Goal: Check status: Check status

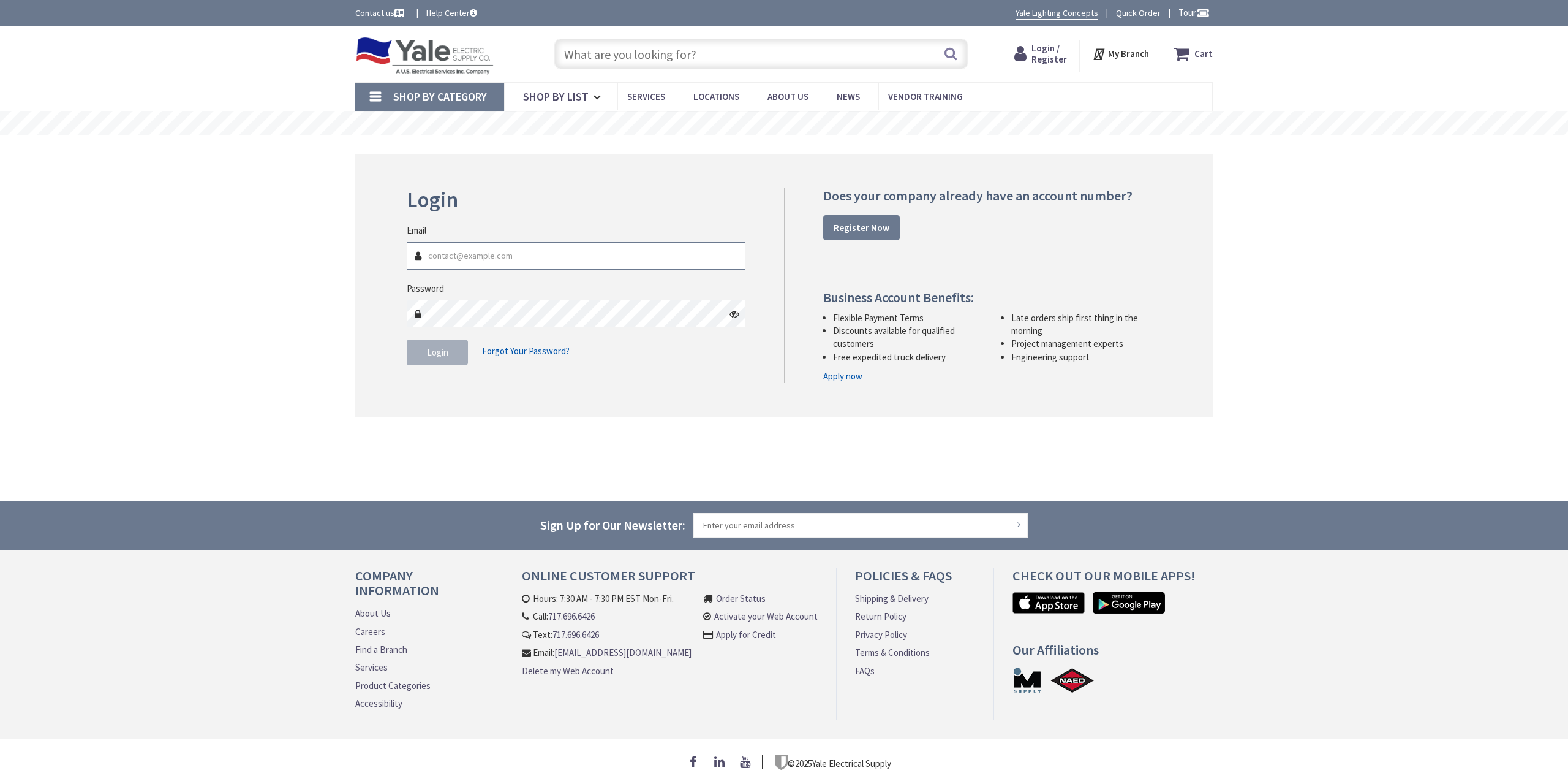
type input "zack@sigmacontrols.com"
click at [435, 355] on span "Login" at bounding box center [437, 351] width 22 height 12
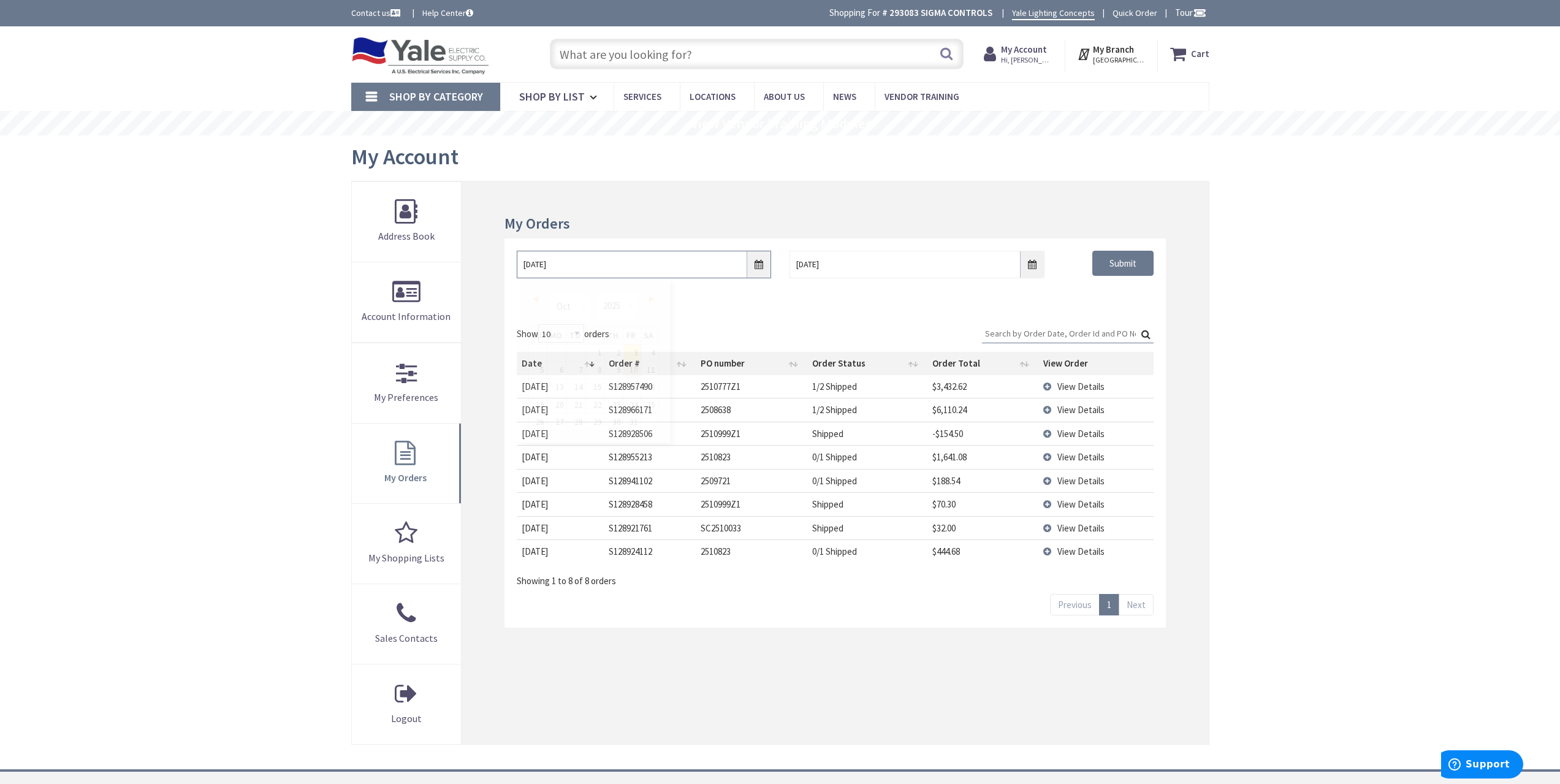
click at [756, 262] on input "[DATE]" at bounding box center [644, 264] width 255 height 27
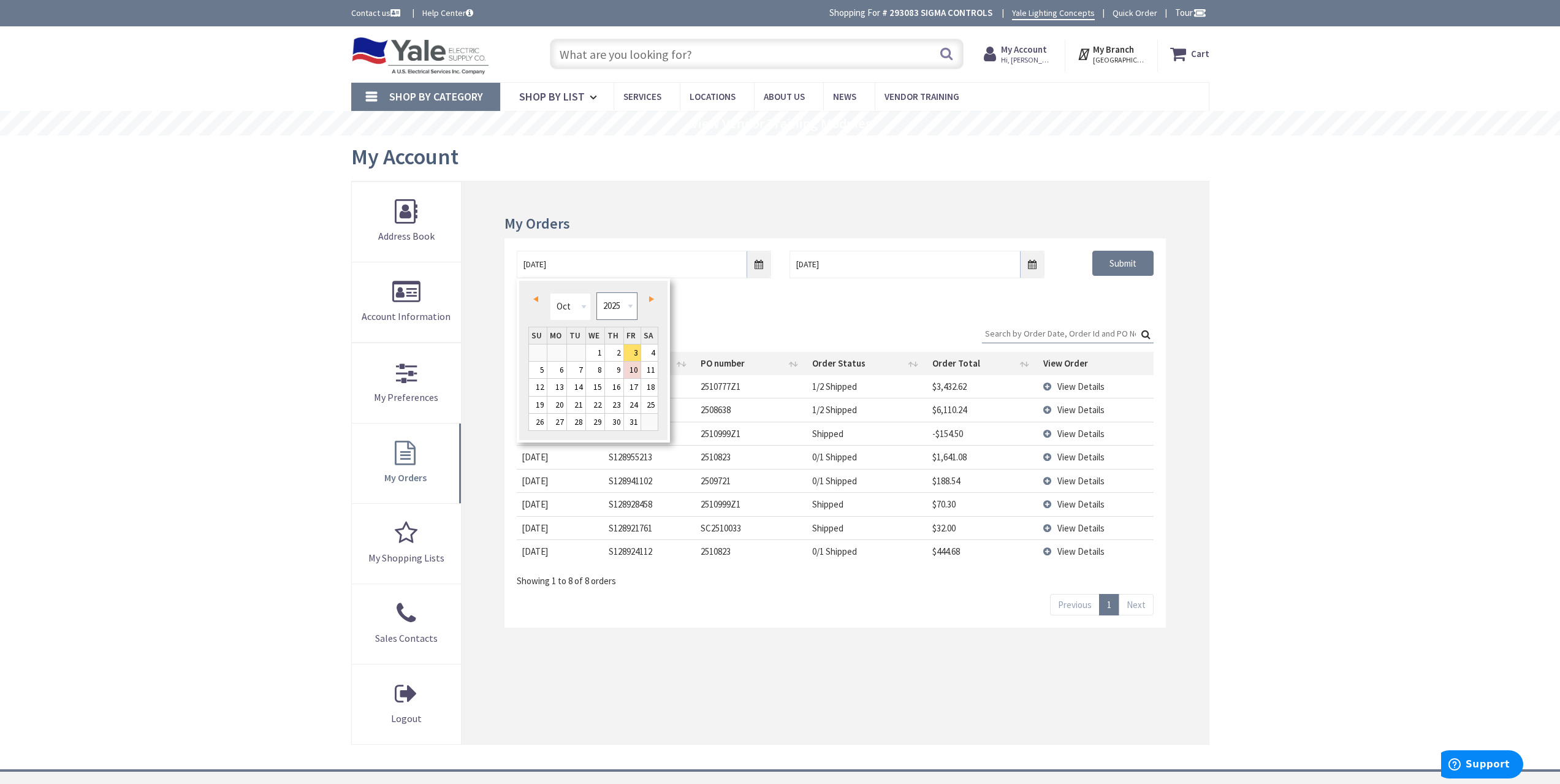
click at [622, 304] on select "1980 1981 1982 1983 1984 1985 1986 1987 1988 1989 1990 1991 1992 1993 1994 1995…" at bounding box center [617, 306] width 41 height 27
type input "[DATE]"
click at [1194, 296] on div "My Orders [DATE] [DATE] Submit Show 10 25 50 100 orders Search: Date Order # PO…" at bounding box center [835, 462] width 747 height 563
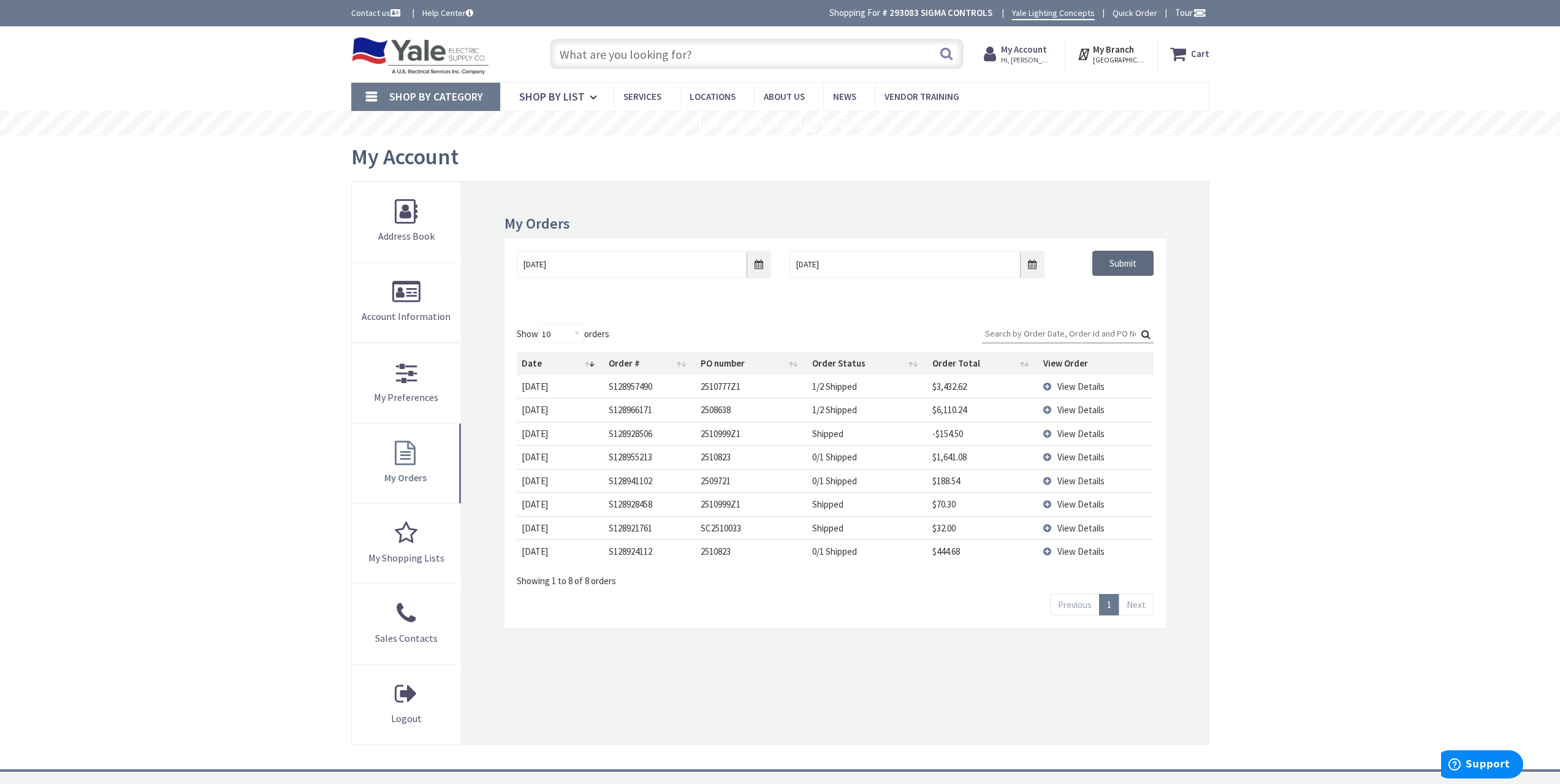
click at [1143, 262] on input "Submit" at bounding box center [1123, 263] width 61 height 26
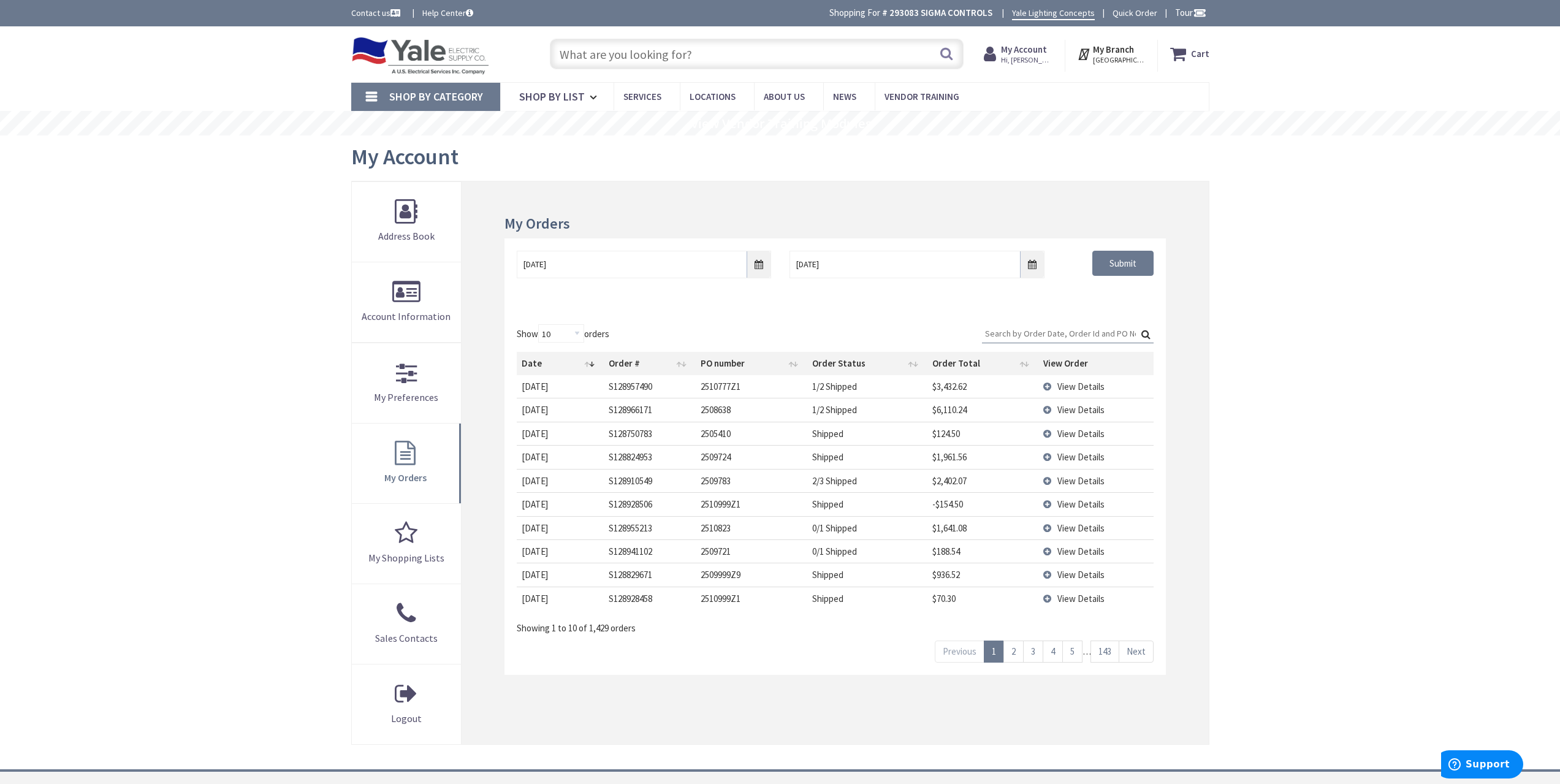
click at [1094, 413] on span "View Details" at bounding box center [1081, 409] width 47 height 12
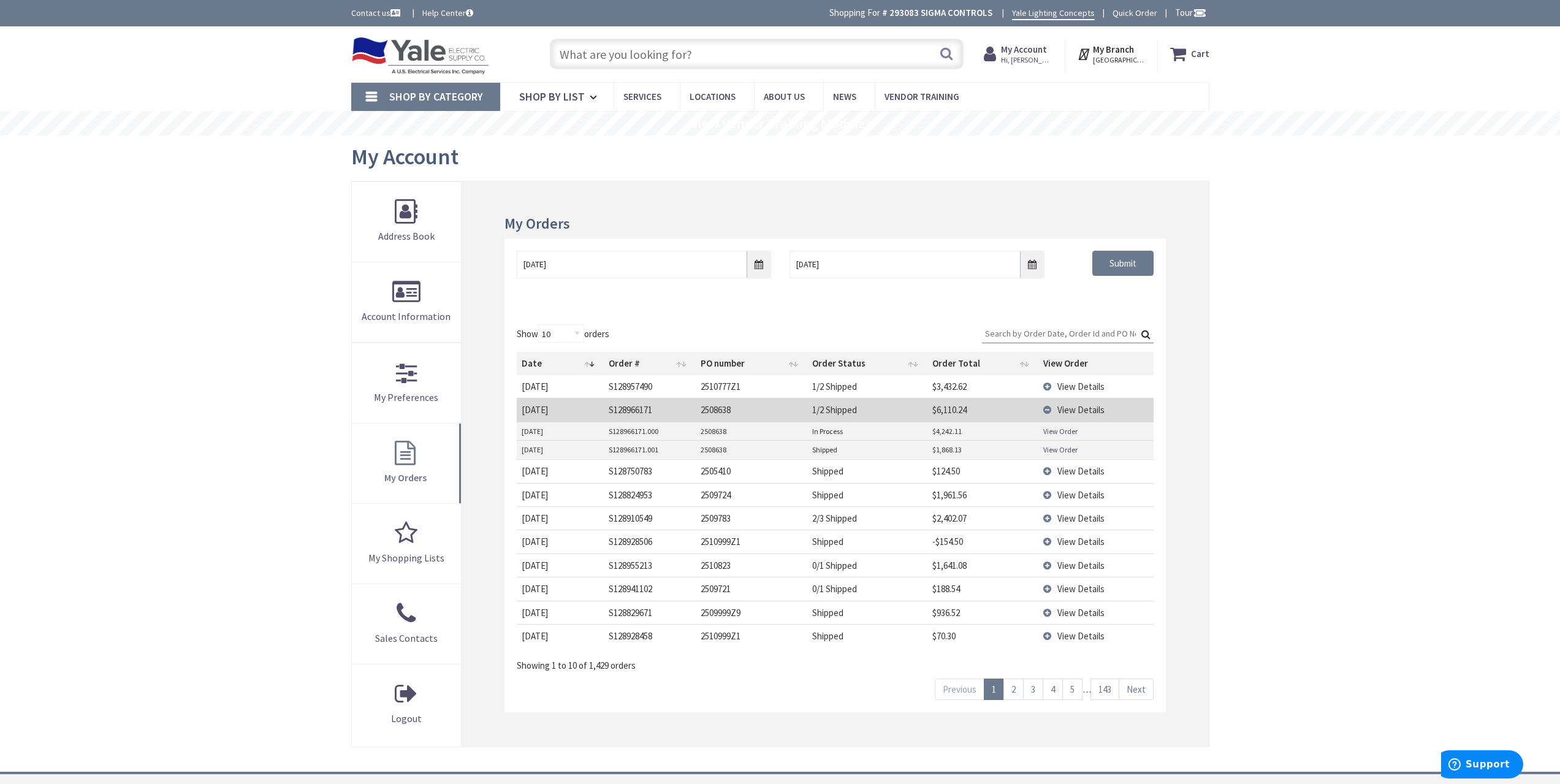
click at [1085, 384] on span "View Details" at bounding box center [1081, 386] width 47 height 12
